Goal: Task Accomplishment & Management: Manage account settings

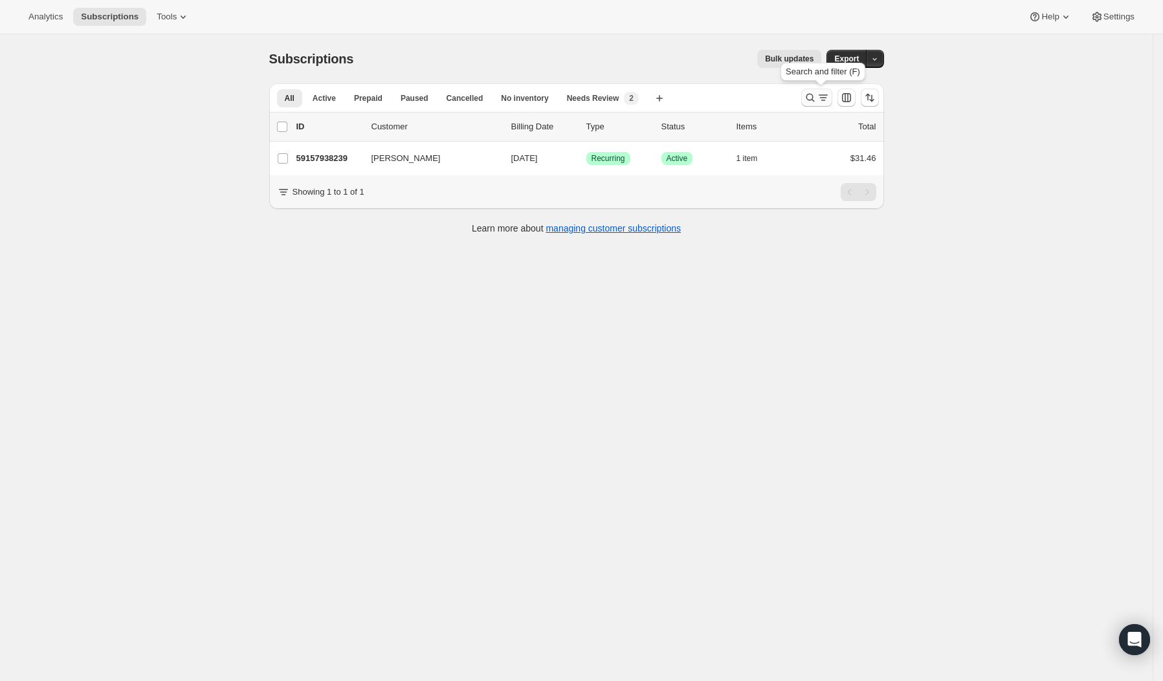
click at [811, 96] on icon "Search and filter results" at bounding box center [810, 98] width 8 height 8
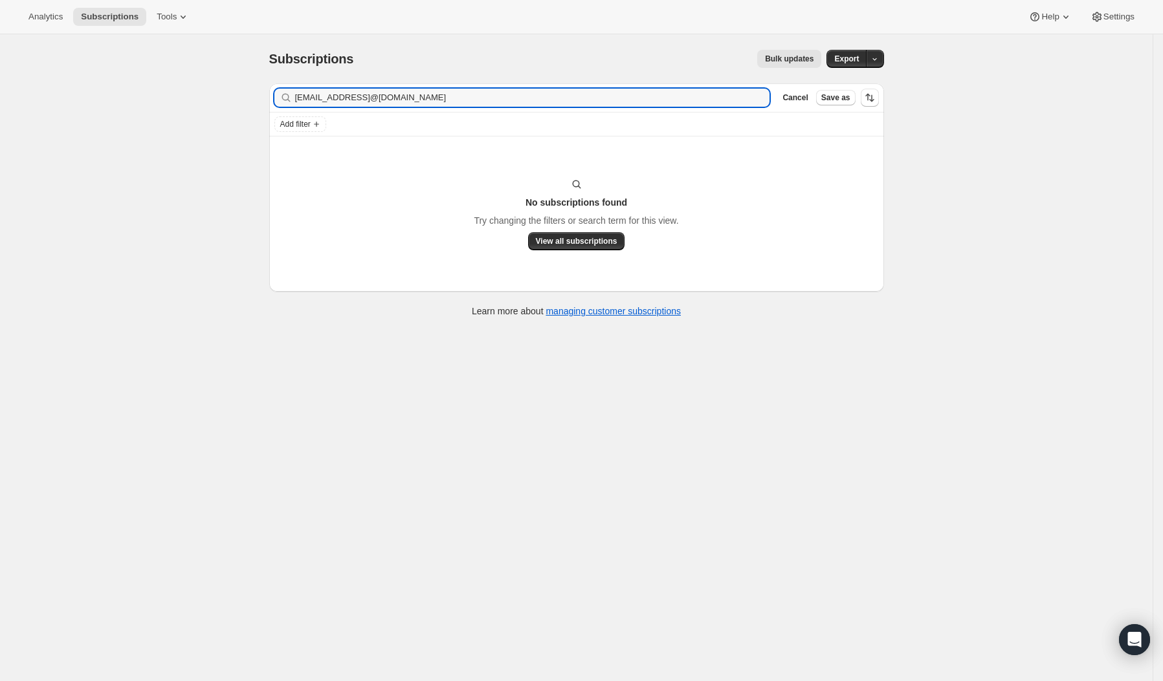
drag, startPoint x: 423, startPoint y: 102, endPoint x: 274, endPoint y: 103, distance: 148.8
click at [274, 103] on div "Filter subscribers [EMAIL_ADDRESS]@[DOMAIN_NAME] Clear Cancel Save as" at bounding box center [576, 97] width 615 height 28
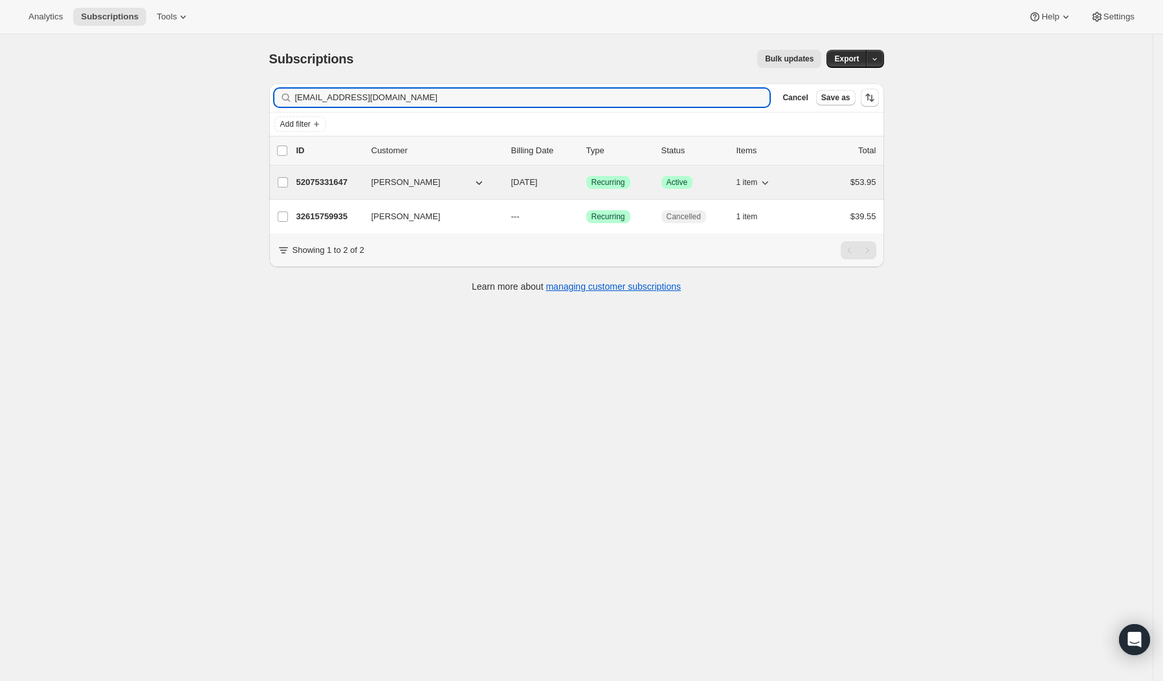
type input "[EMAIL_ADDRESS][DOMAIN_NAME]"
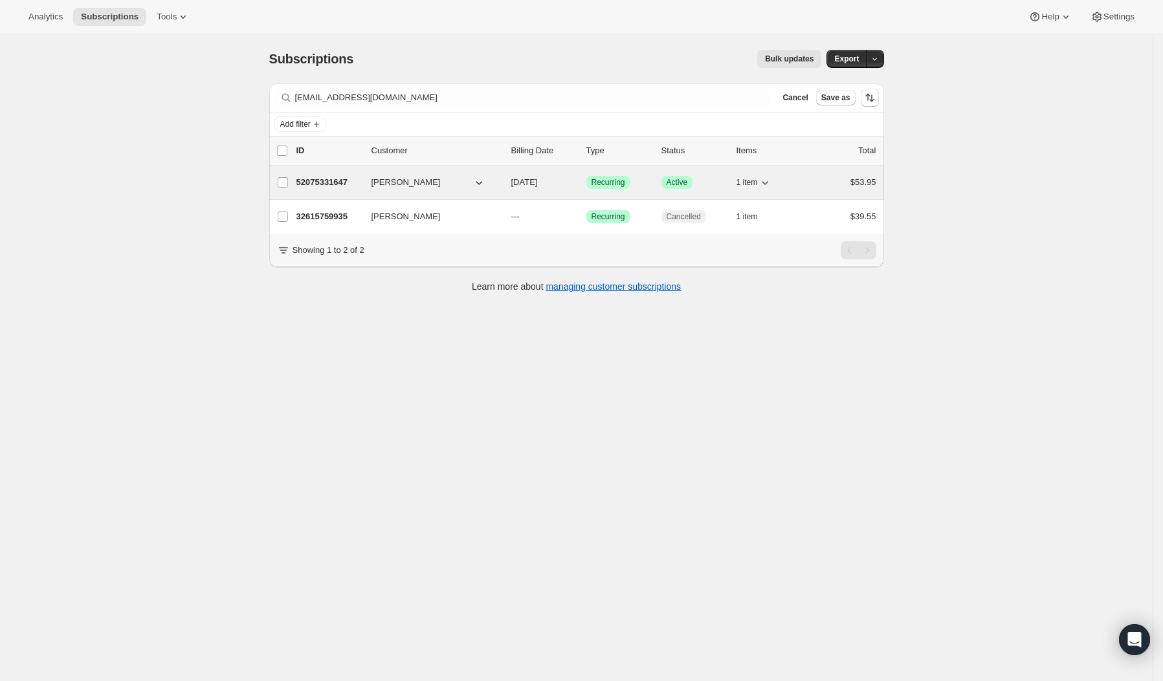
click at [325, 178] on p "52075331647" at bounding box center [328, 182] width 65 height 13
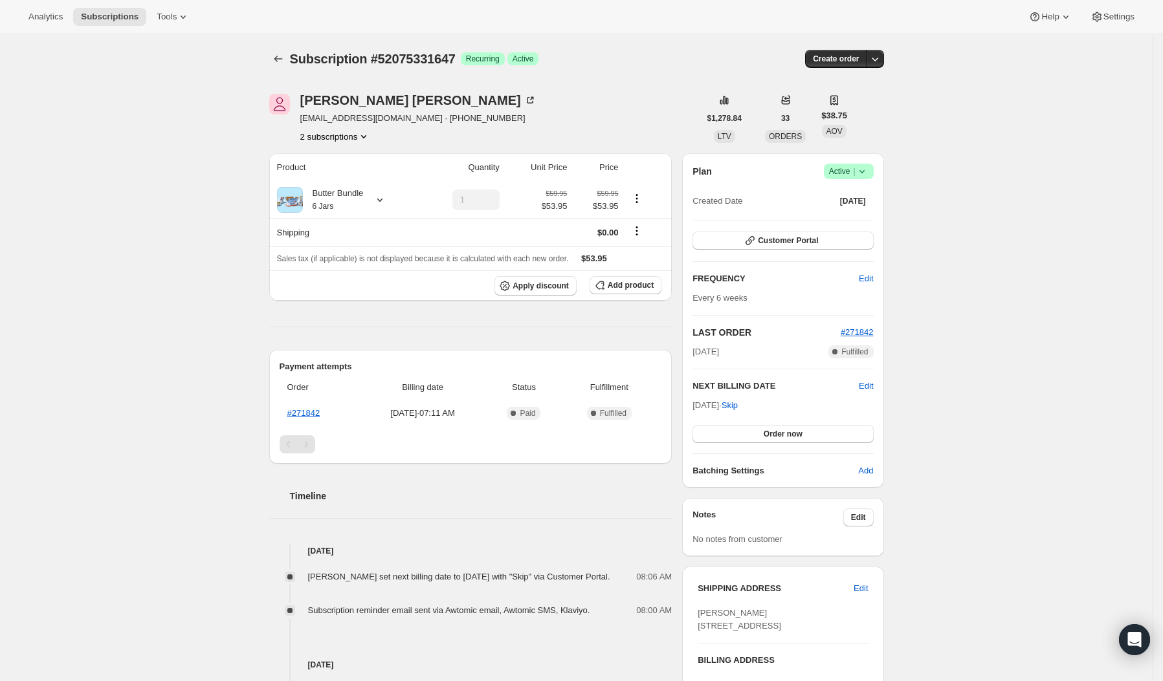
click at [868, 168] on icon at bounding box center [861, 171] width 13 height 13
click at [868, 218] on span "Cancel subscription" at bounding box center [853, 219] width 73 height 10
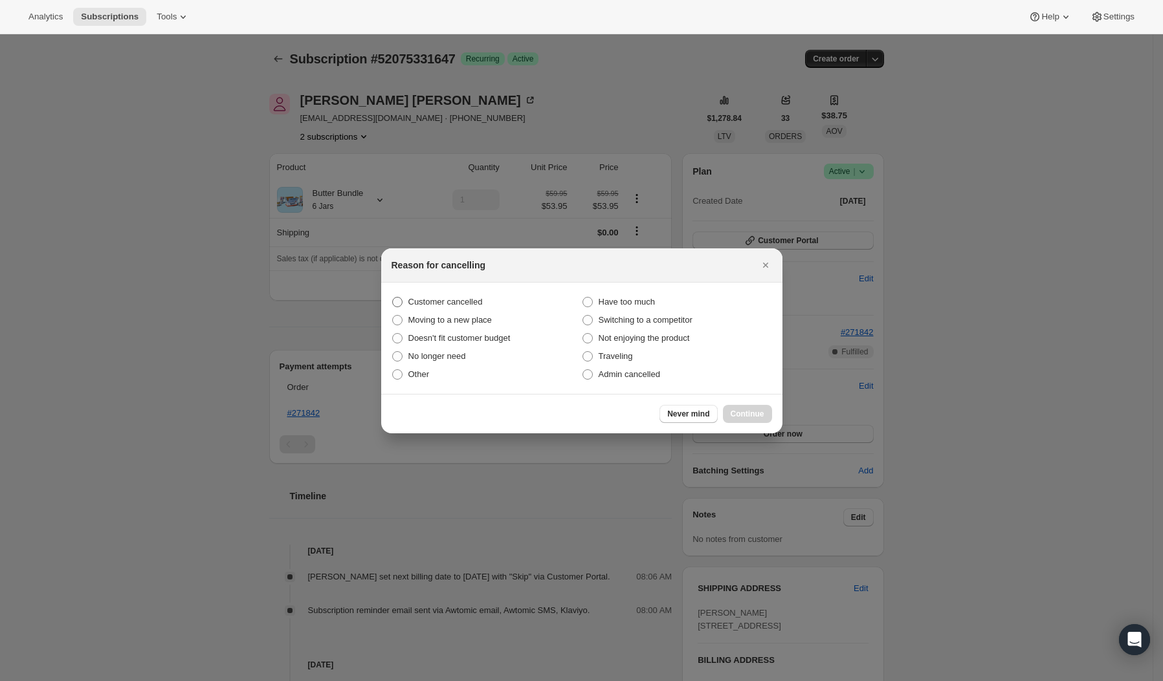
click at [489, 300] on label "Customer cancelled" at bounding box center [486, 302] width 190 height 18
click at [393, 298] on input "Customer cancelled" at bounding box center [392, 297] width 1 height 1
radio input "true"
drag, startPoint x: 761, startPoint y: 415, endPoint x: 770, endPoint y: 401, distance: 16.3
click at [763, 415] on span "Continue" at bounding box center [748, 414] width 34 height 10
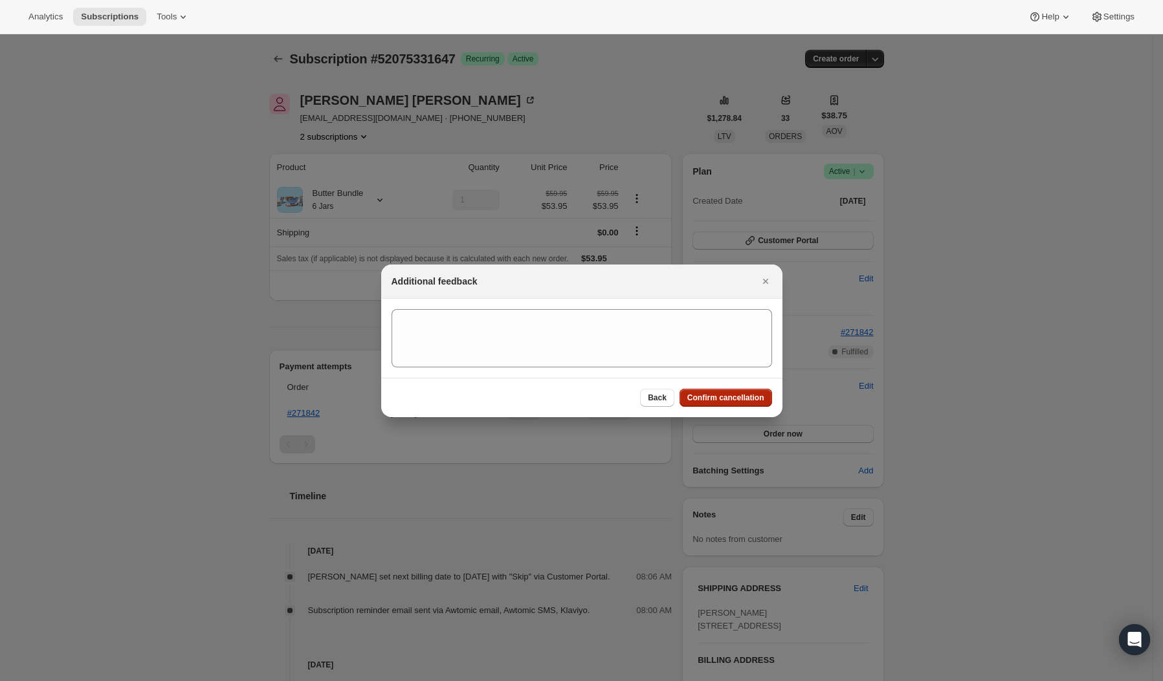
click at [727, 393] on span "Confirm cancellation" at bounding box center [725, 398] width 77 height 10
